Goal: Information Seeking & Learning: Learn about a topic

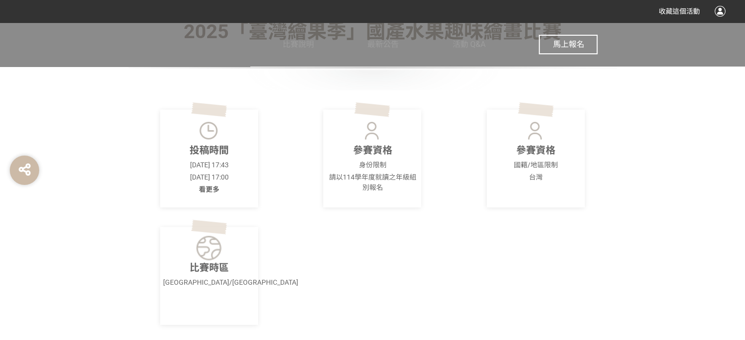
scroll to position [294, 0]
click at [212, 189] on span "看更多" at bounding box center [209, 189] width 21 height 8
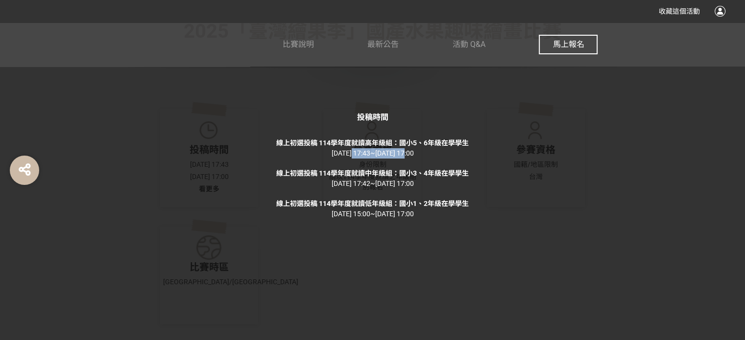
drag, startPoint x: 335, startPoint y: 154, endPoint x: 409, endPoint y: 153, distance: 73.5
click at [409, 153] on div "線上初選投稿 114學年度就讀高年級組：國小5、6年級在學學生 [DATE] 17:43 ~ [DATE] 17:00" at bounding box center [372, 148] width 192 height 21
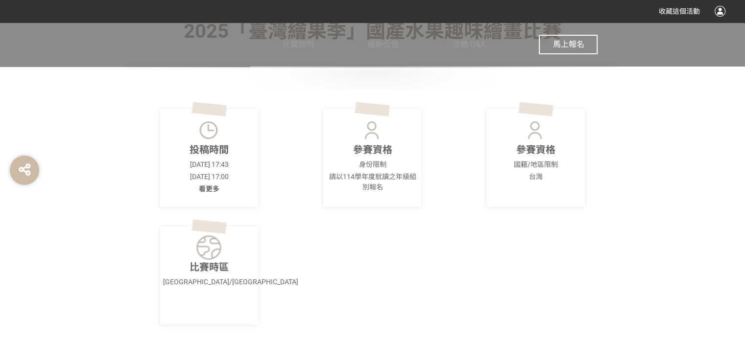
click at [222, 150] on p "投稿時間" at bounding box center [209, 150] width 92 height 15
click at [212, 189] on span "看更多" at bounding box center [209, 189] width 21 height 8
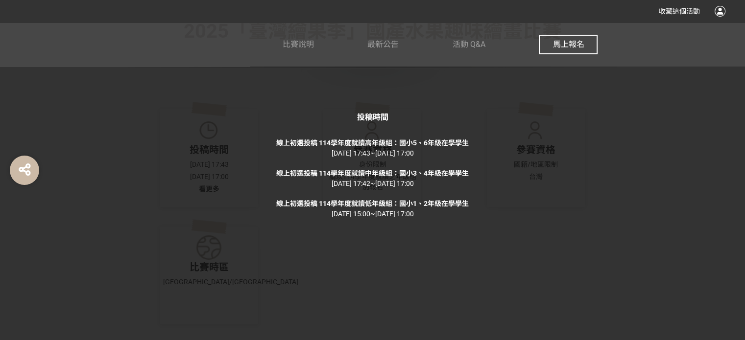
drag, startPoint x: 316, startPoint y: 153, endPoint x: 435, endPoint y: 152, distance: 119.0
click at [435, 152] on div "線上初選投稿 114學年度就讀高年級組：國小5、6年級在學學生 [DATE] 17:43 ~ [DATE] 17:00" at bounding box center [372, 148] width 192 height 21
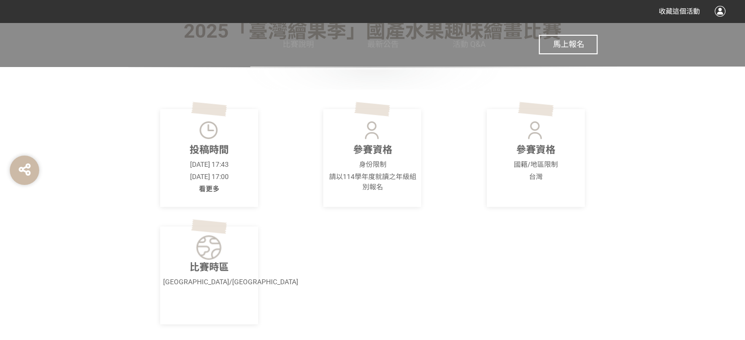
click at [236, 141] on div "投稿時間 [DATE] 17:43 [DATE] 17:00 看更多" at bounding box center [209, 158] width 98 height 98
click at [215, 190] on span "看更多" at bounding box center [209, 189] width 21 height 8
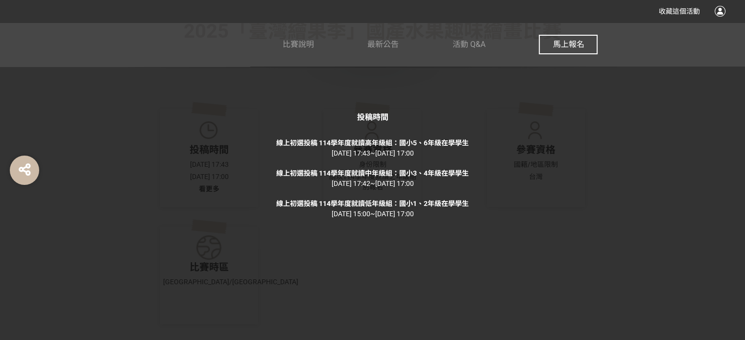
drag, startPoint x: 317, startPoint y: 153, endPoint x: 434, endPoint y: 154, distance: 116.6
click at [434, 154] on div "線上初選投稿 114學年度就讀高年級組：國小5、6年級在學學生 [DATE] 17:43 ~ [DATE] 17:00" at bounding box center [372, 148] width 192 height 21
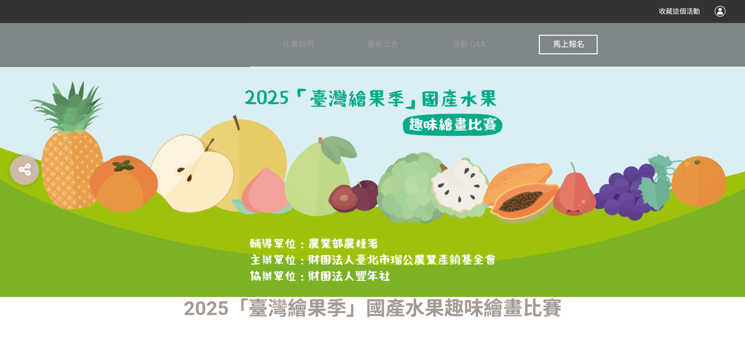
scroll to position [0, 0]
